Goal: Find specific page/section: Find specific page/section

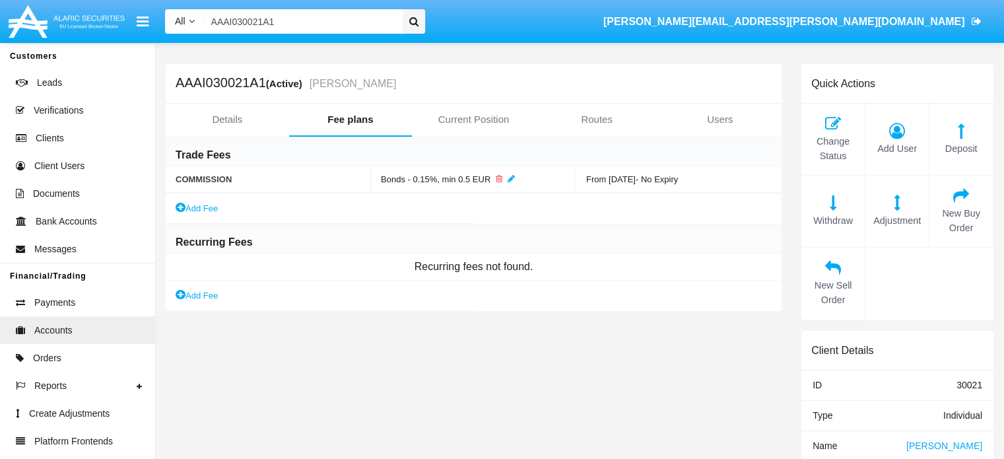
type input "AAAI030088A1"
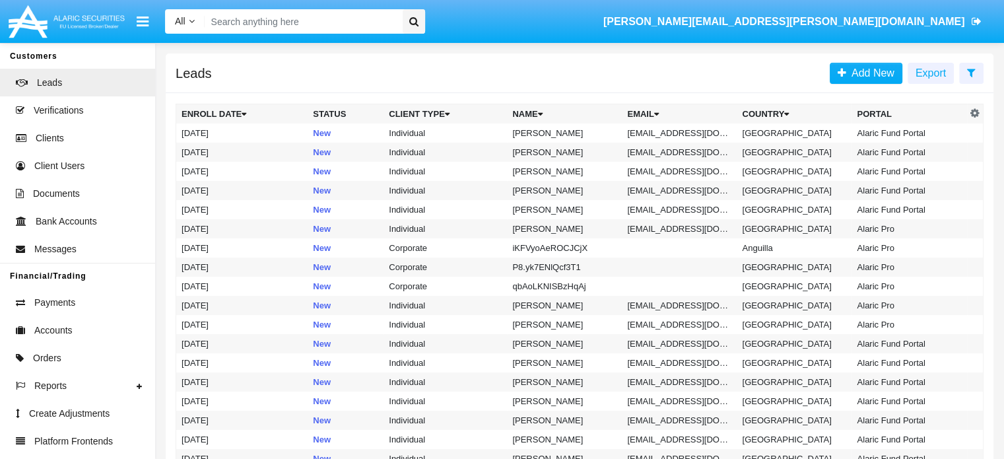
click at [334, 20] on input "Search" at bounding box center [301, 21] width 193 height 24
paste input "AAAI030088A1"
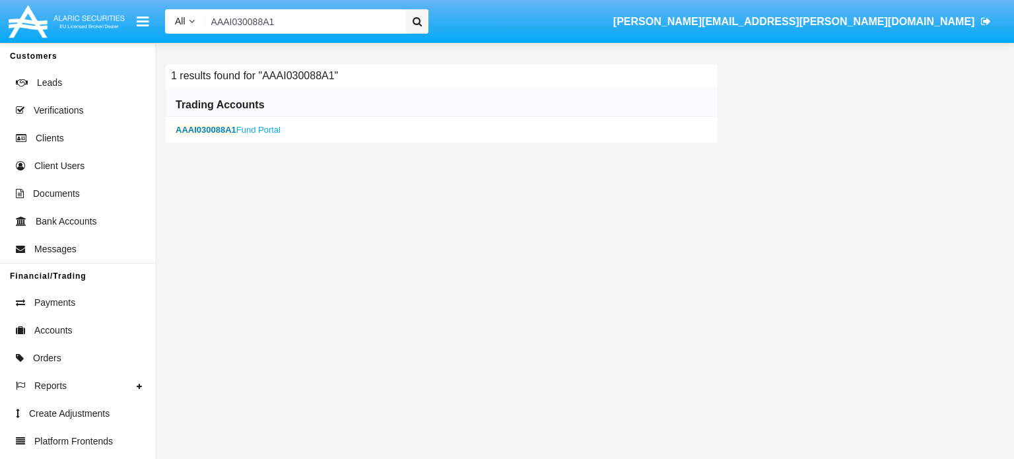
type input "AAAI030088A1"
click at [209, 130] on b "AAAI030088A1" at bounding box center [206, 130] width 61 height 10
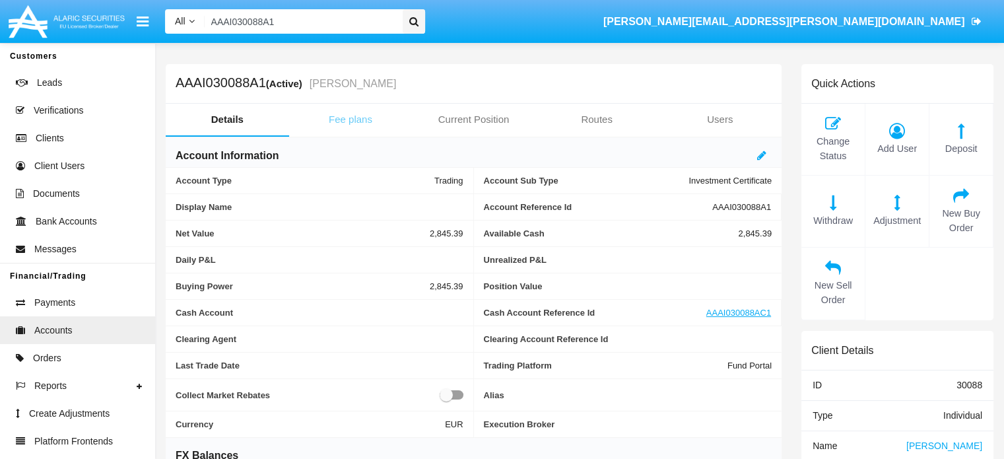
click at [339, 121] on link "Fee plans" at bounding box center [350, 120] width 123 height 32
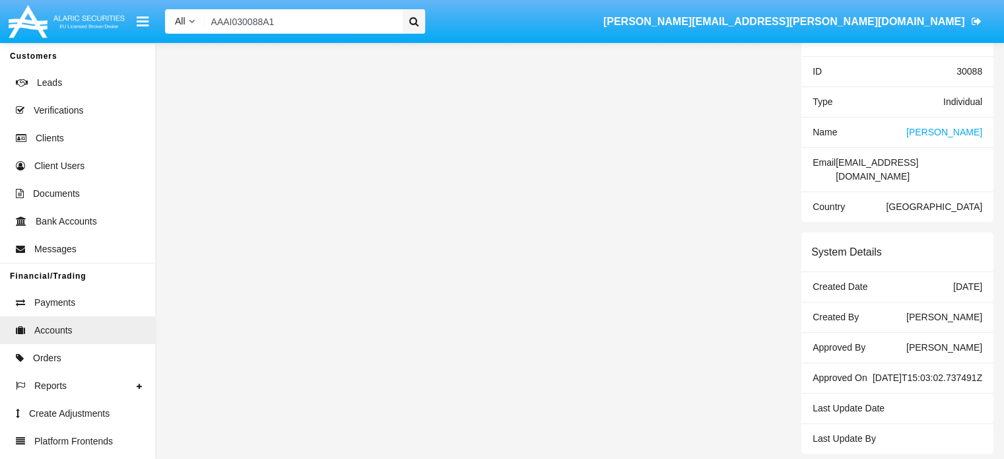
scroll to position [314, 0]
